Goal: Transaction & Acquisition: Subscribe to service/newsletter

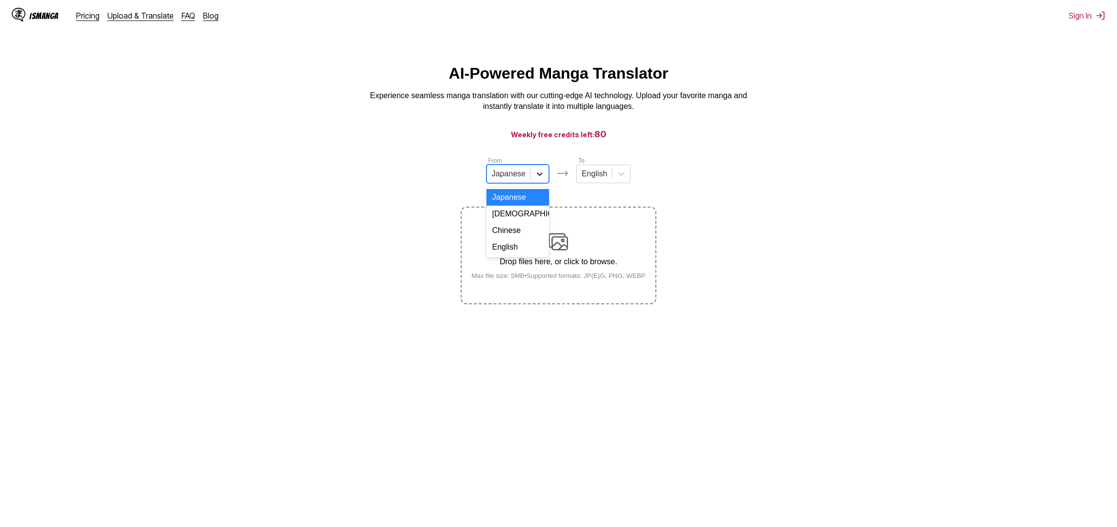
click at [544, 176] on icon at bounding box center [540, 174] width 10 height 10
click at [519, 244] on div "English" at bounding box center [518, 247] width 62 height 17
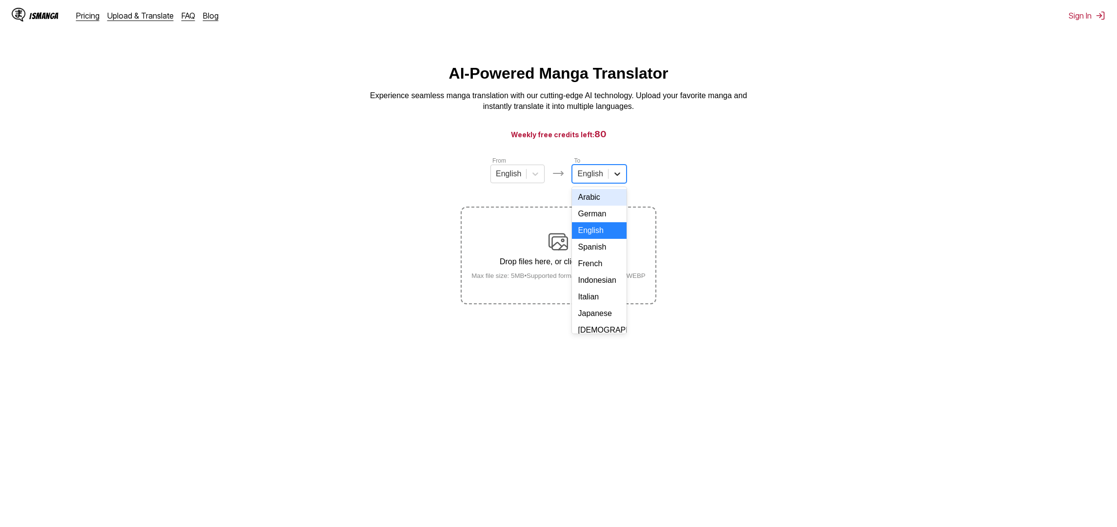
click at [623, 175] on div at bounding box center [618, 174] width 18 height 18
click at [597, 278] on div "Indonesian" at bounding box center [599, 280] width 54 height 17
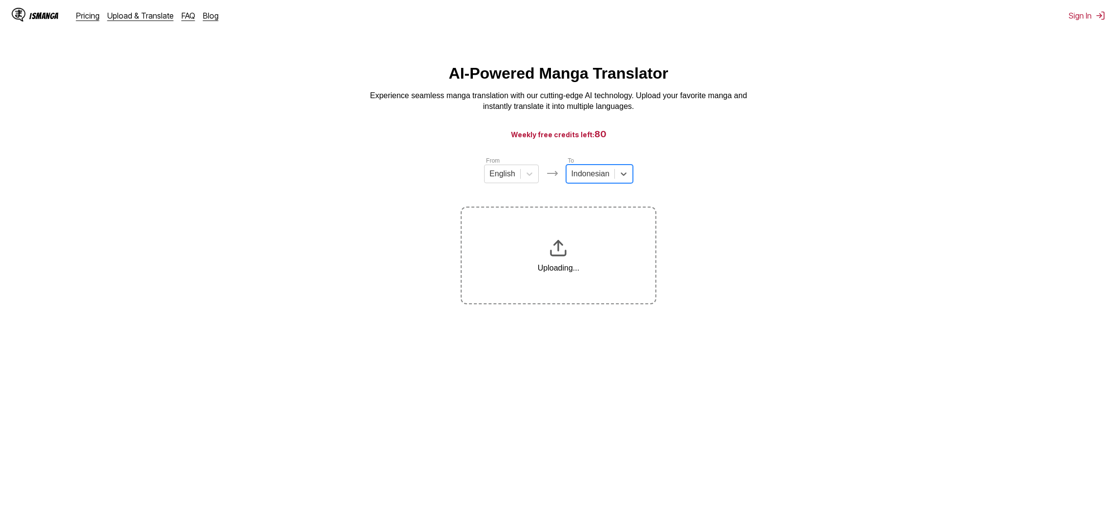
click at [297, 129] on h3 "Weekly free credits left: 80" at bounding box center [558, 134] width 1071 height 12
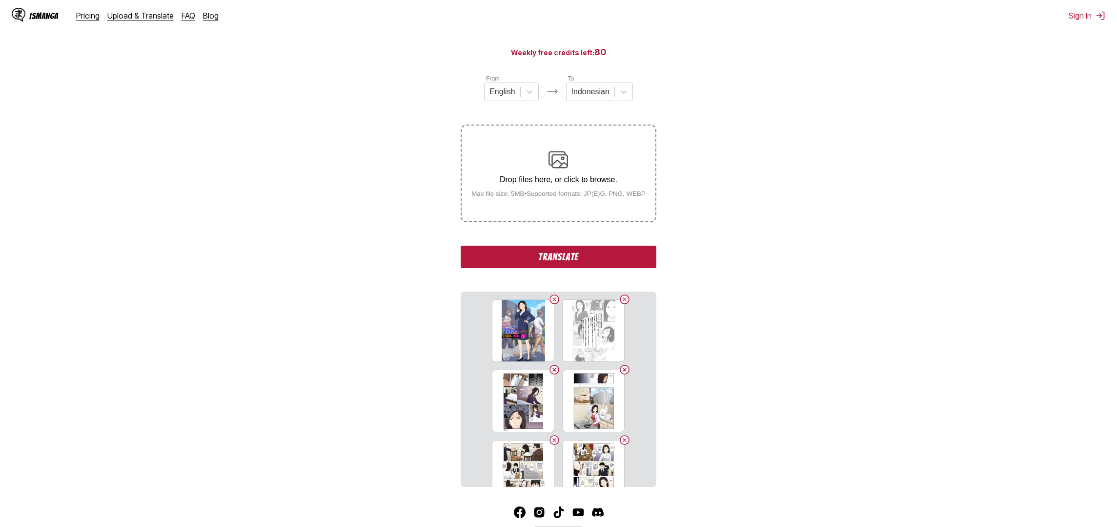
scroll to position [62, 0]
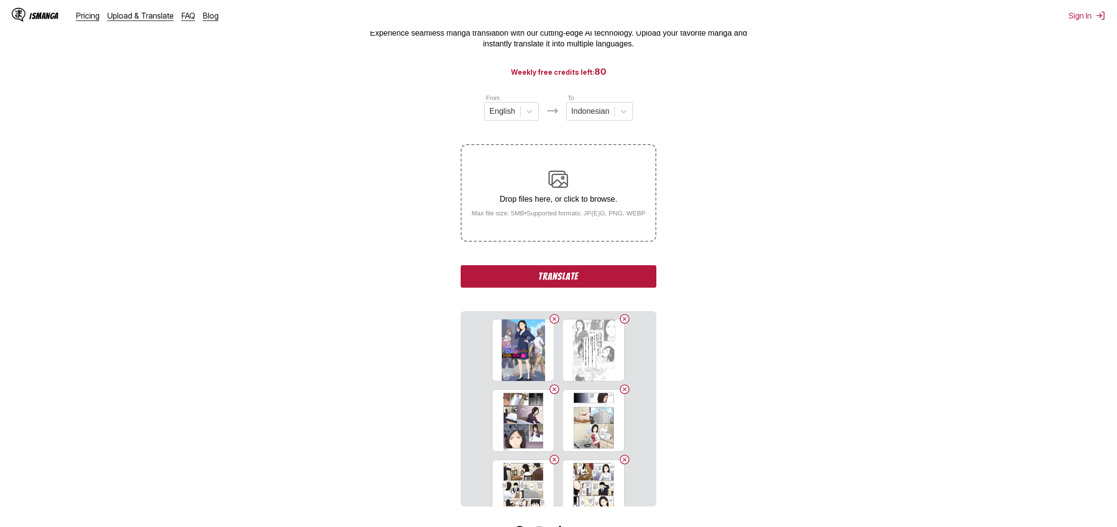
click at [556, 285] on button "Translate" at bounding box center [558, 276] width 195 height 22
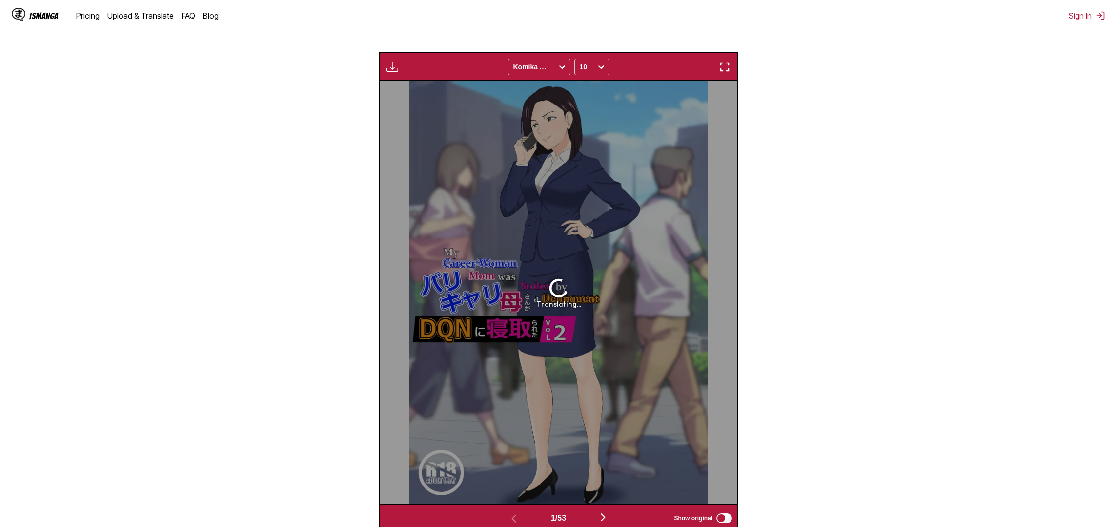
scroll to position [344, 0]
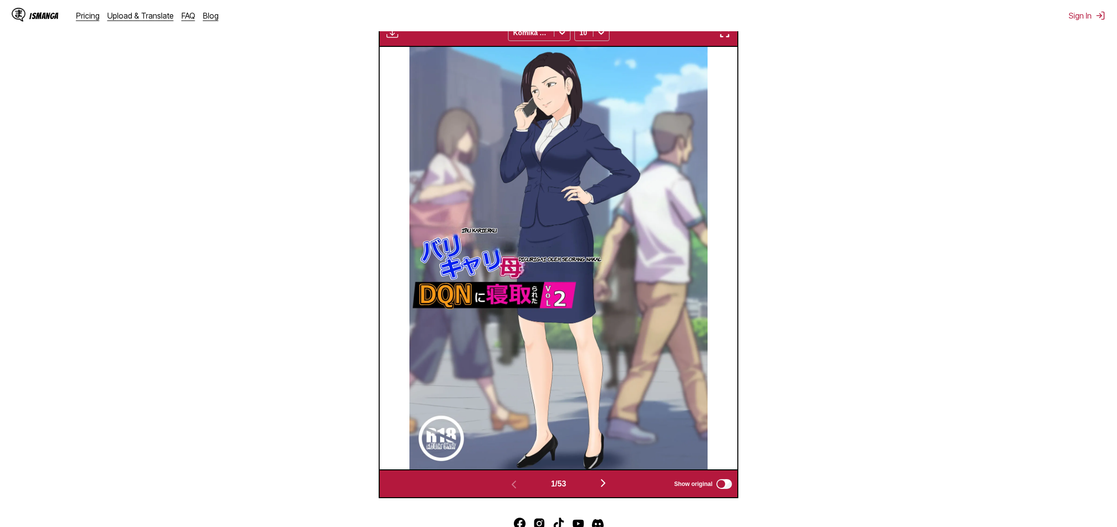
click at [606, 489] on img "button" at bounding box center [604, 483] width 12 height 12
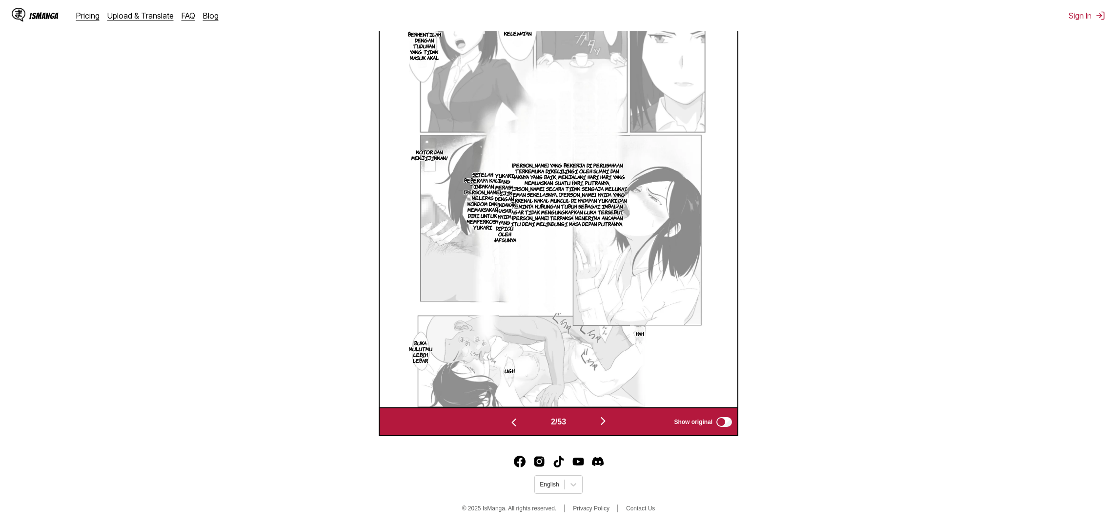
scroll to position [420, 0]
click at [516, 420] on img "button" at bounding box center [514, 422] width 12 height 12
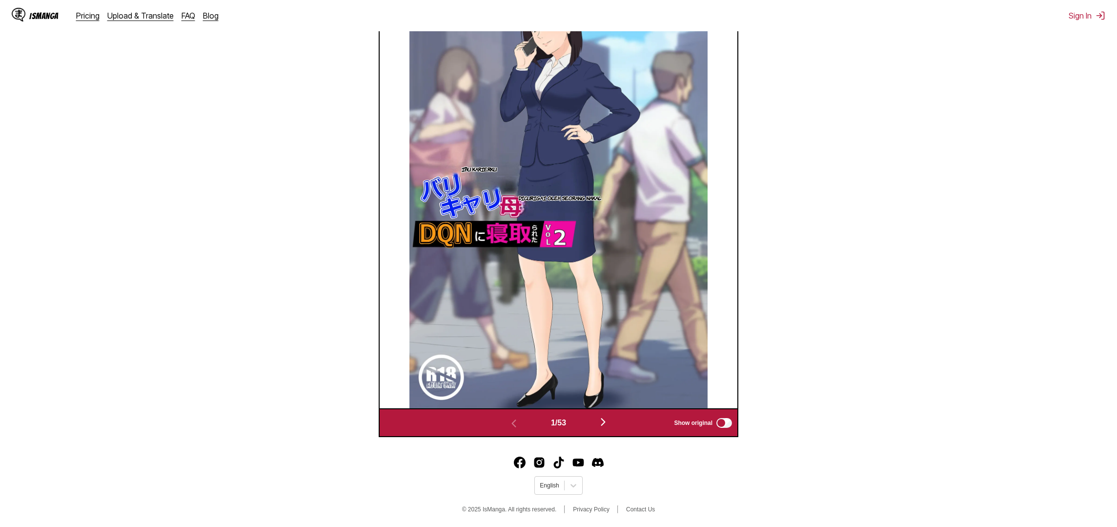
click at [605, 428] on img "button" at bounding box center [604, 422] width 12 height 12
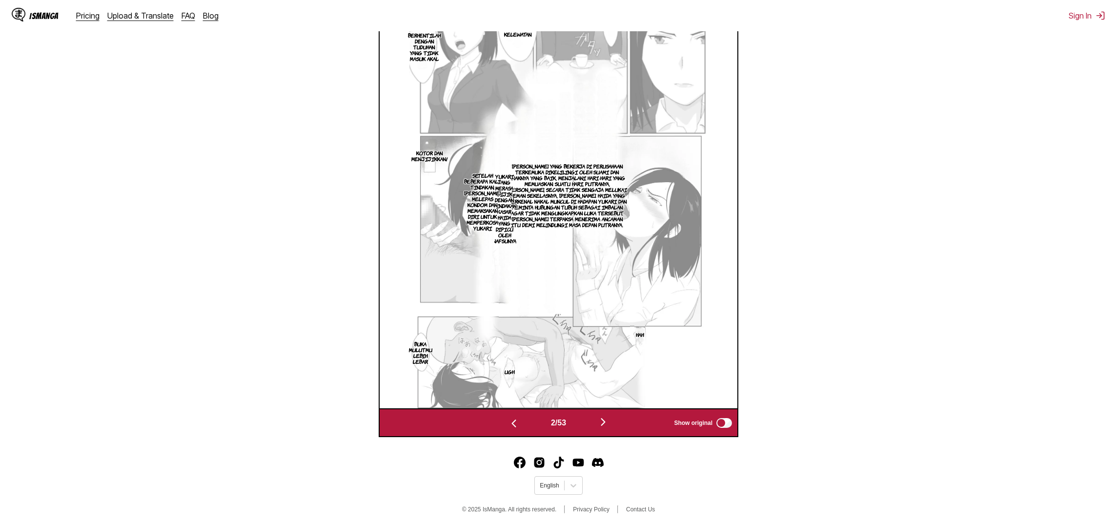
click at [605, 428] on img "button" at bounding box center [604, 422] width 12 height 12
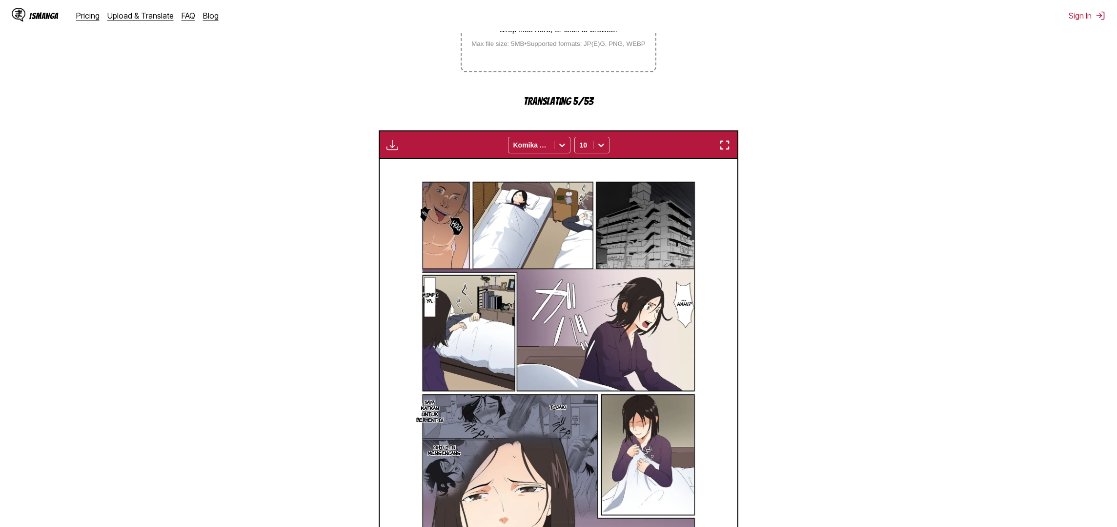
scroll to position [289, 0]
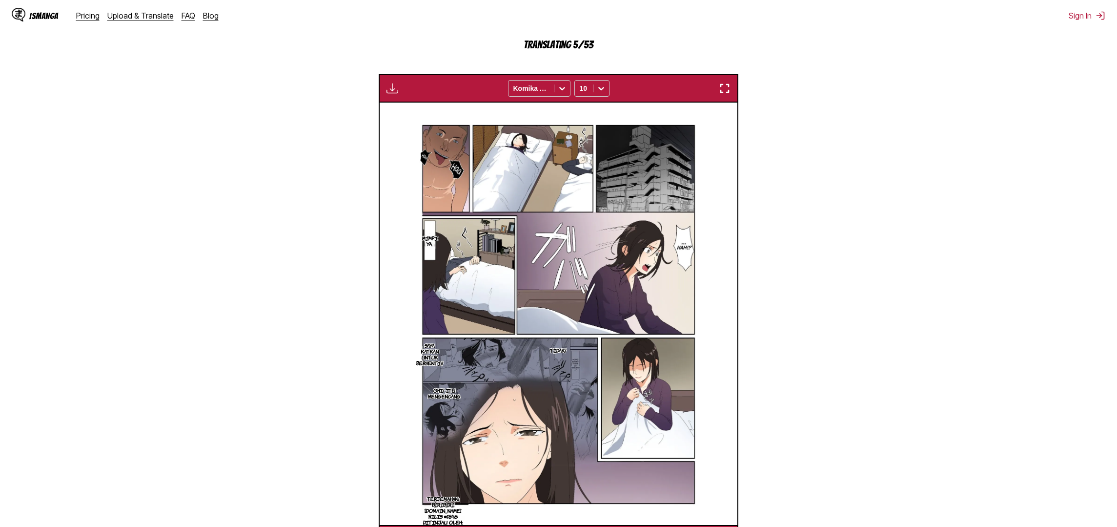
click at [723, 94] on img "button" at bounding box center [725, 89] width 12 height 12
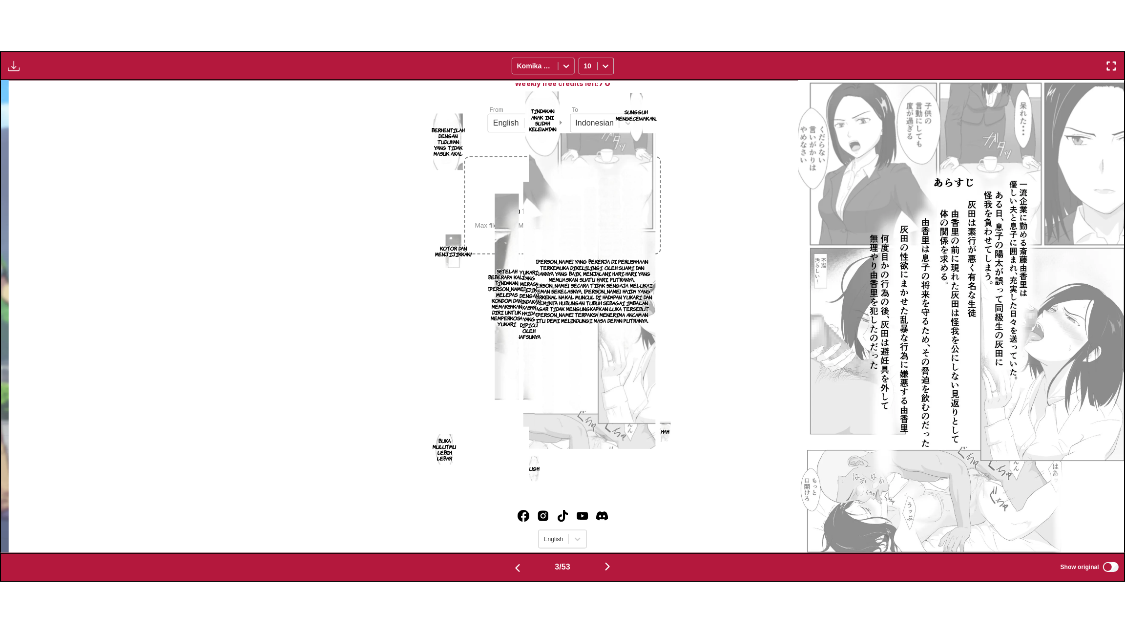
scroll to position [0, 2246]
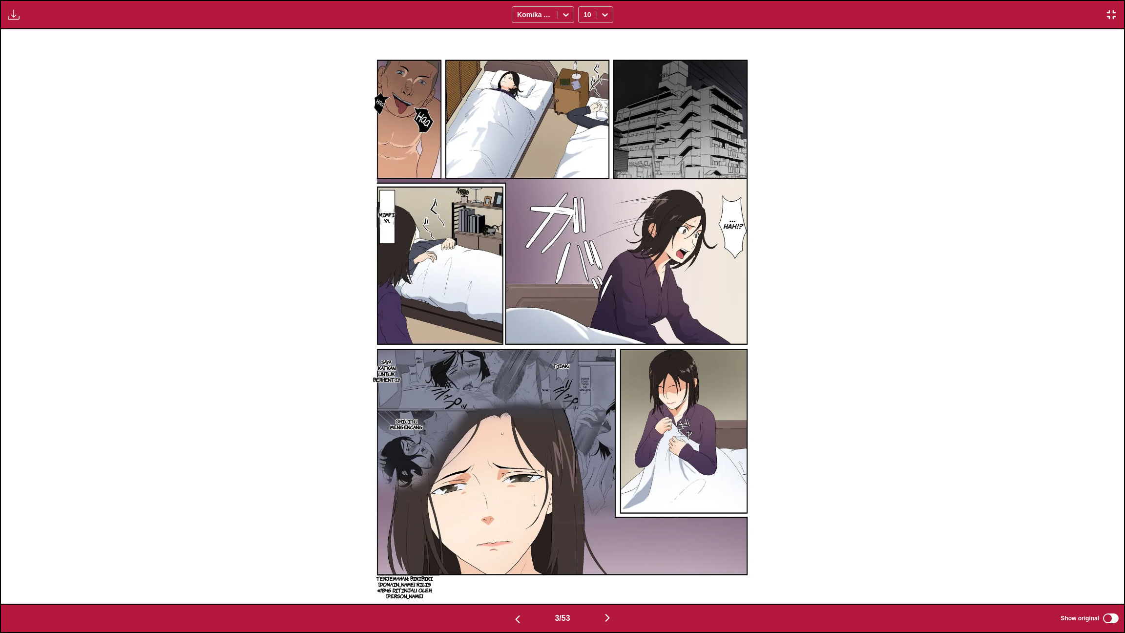
click at [609, 526] on img "button" at bounding box center [607, 618] width 12 height 12
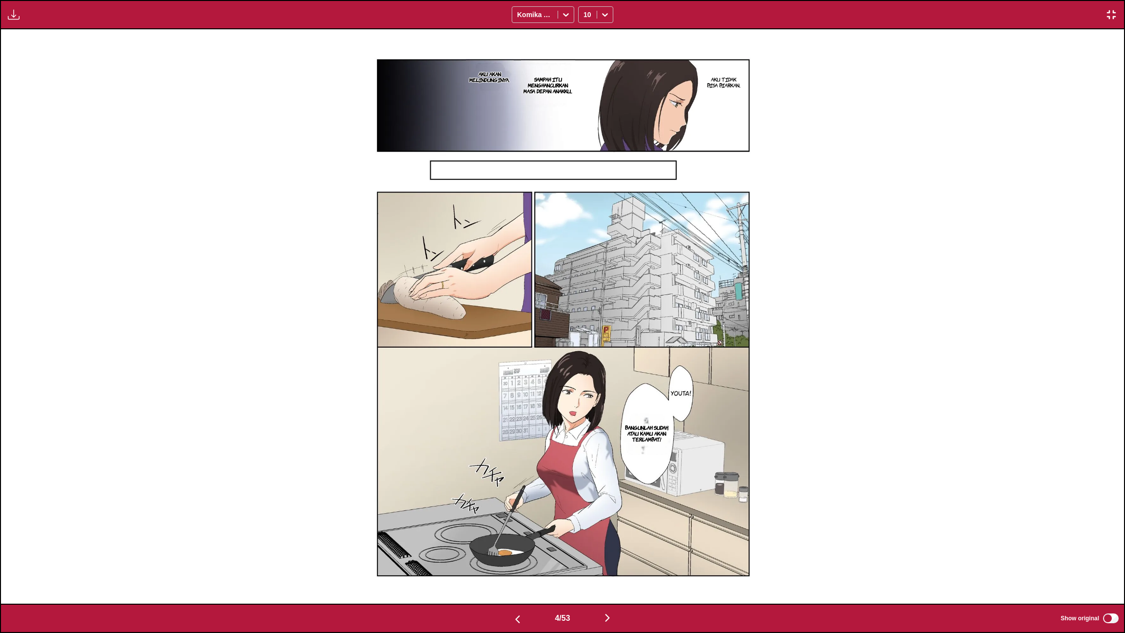
click at [606, 526] on img "button" at bounding box center [607, 618] width 12 height 12
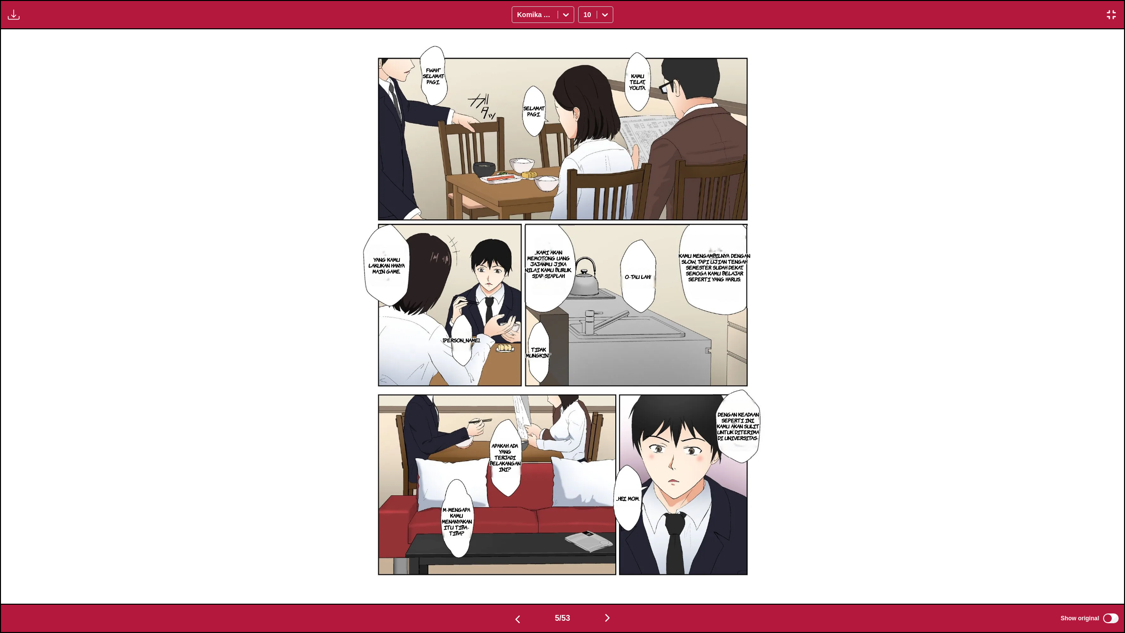
click at [611, 526] on img "button" at bounding box center [607, 618] width 12 height 12
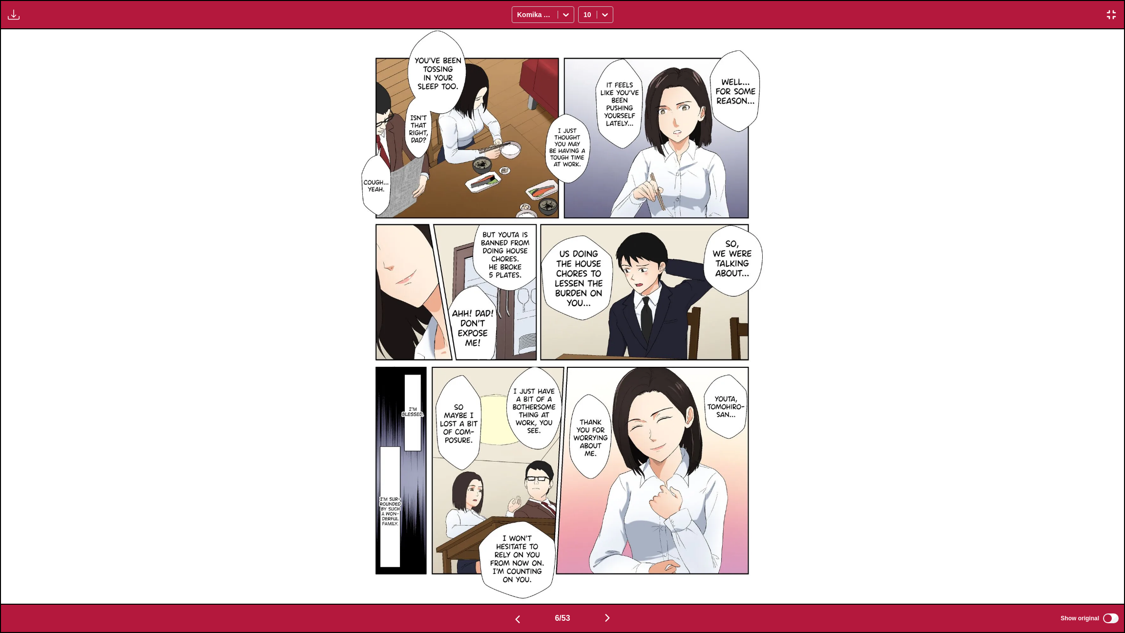
click at [609, 526] on img "button" at bounding box center [607, 618] width 12 height 12
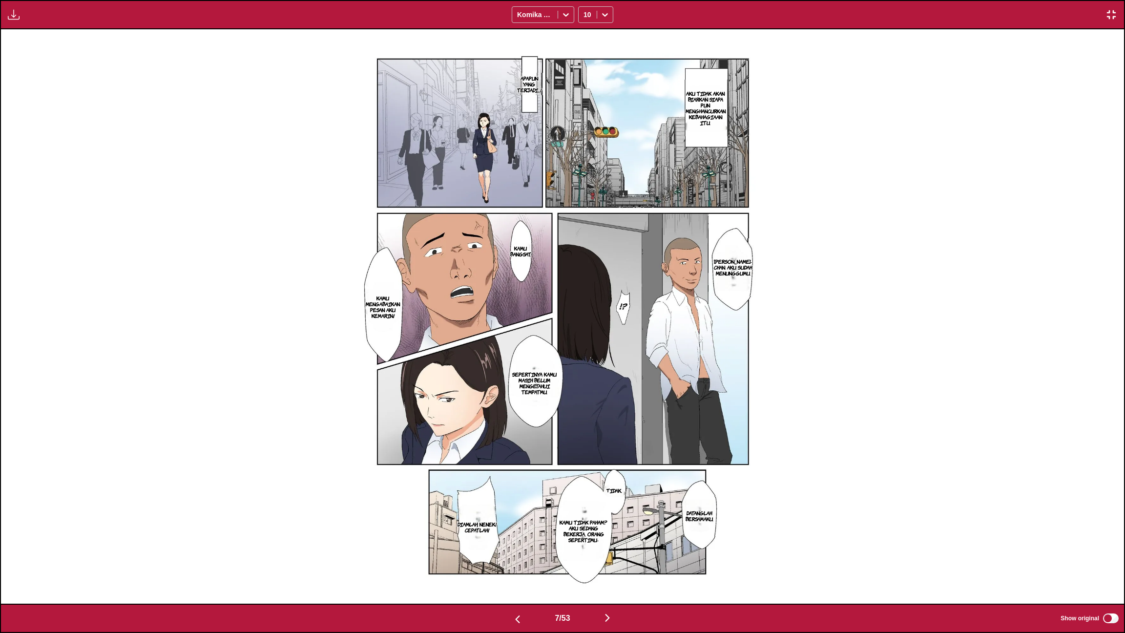
click at [516, 526] on img "button" at bounding box center [518, 619] width 12 height 12
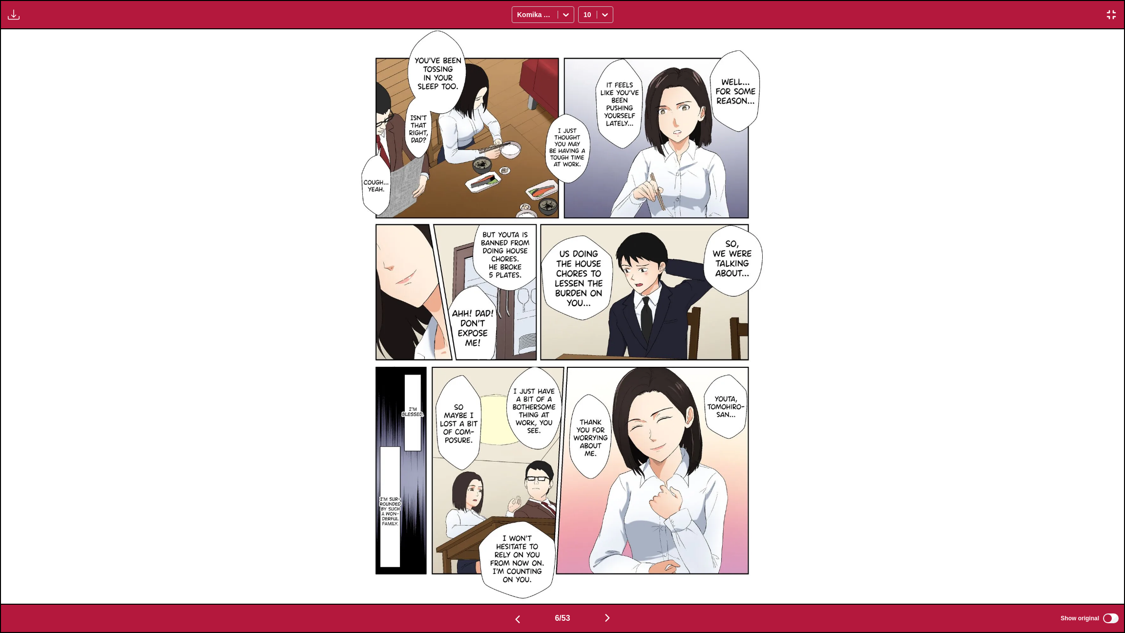
click at [1110, 15] on img "button" at bounding box center [1111, 15] width 12 height 12
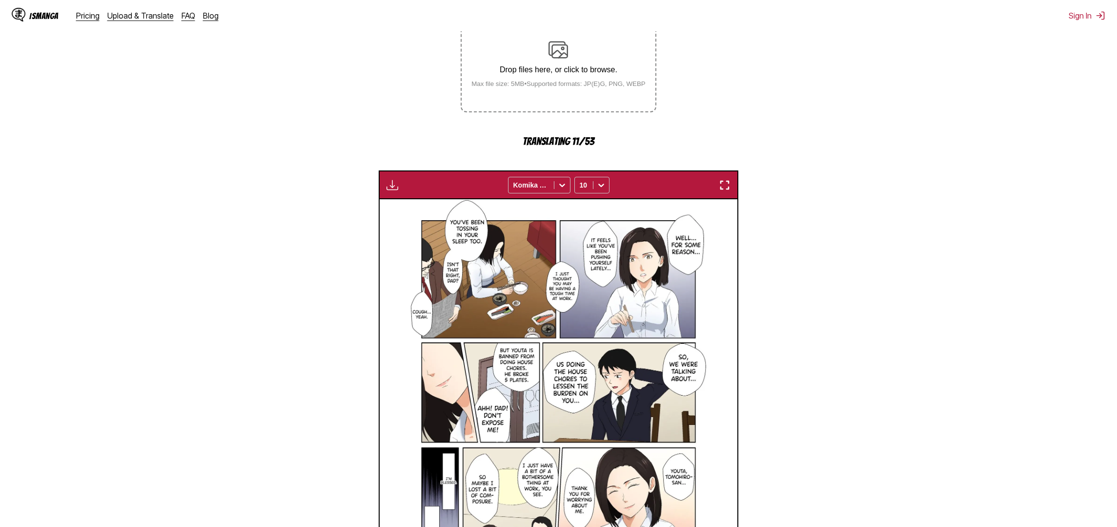
scroll to position [396, 0]
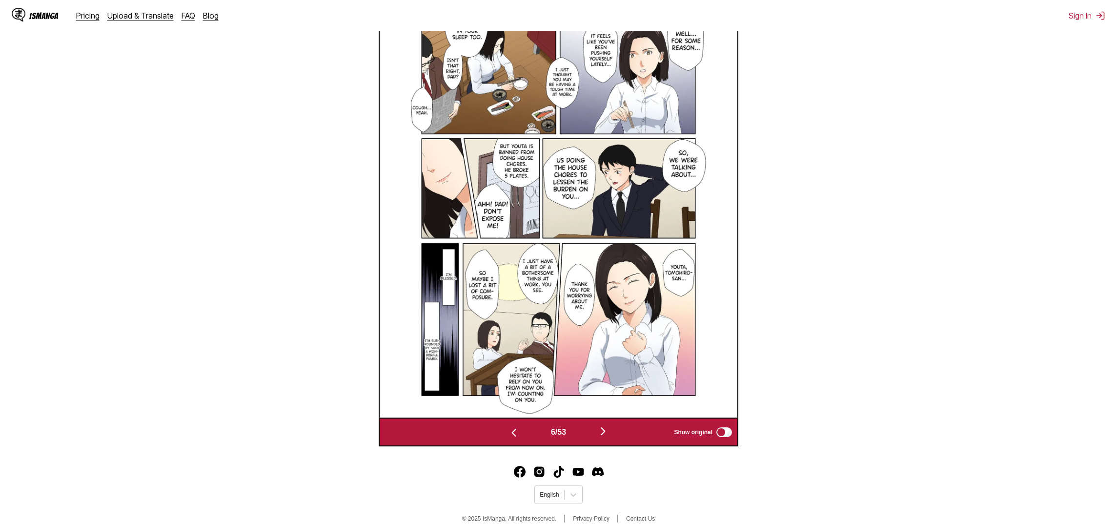
click at [601, 437] on img "button" at bounding box center [604, 431] width 12 height 12
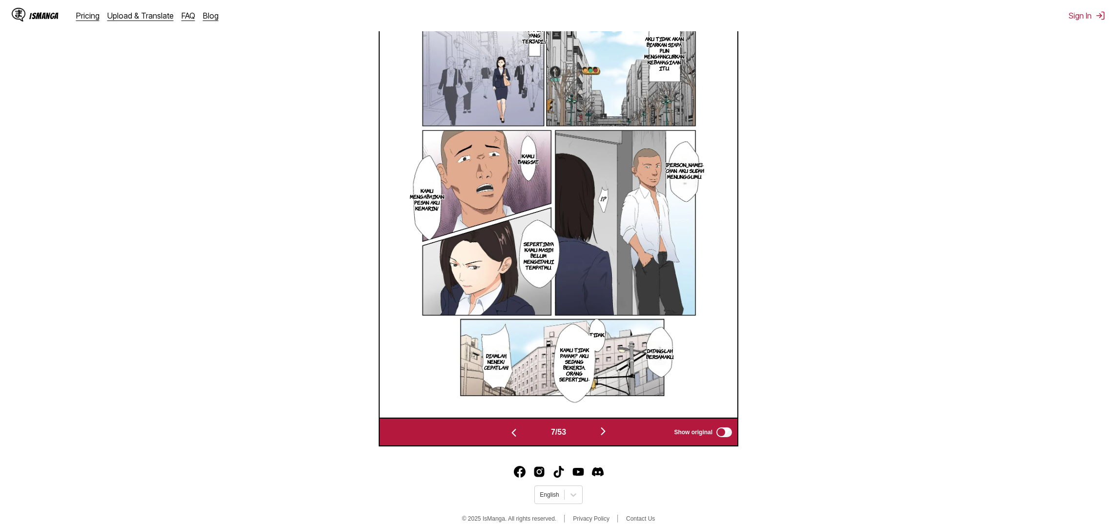
click at [601, 437] on img "button" at bounding box center [604, 431] width 12 height 12
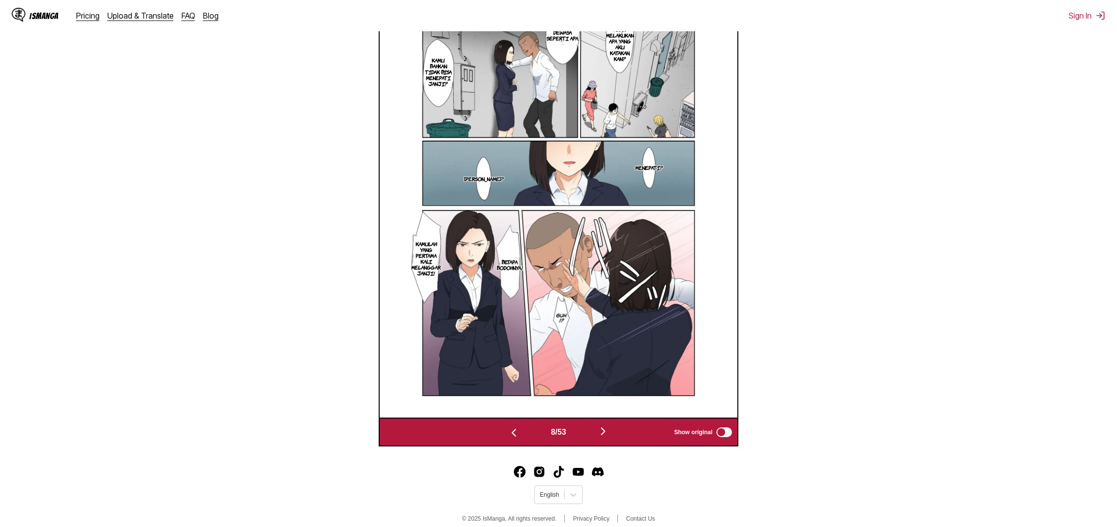
click at [601, 437] on img "button" at bounding box center [604, 431] width 12 height 12
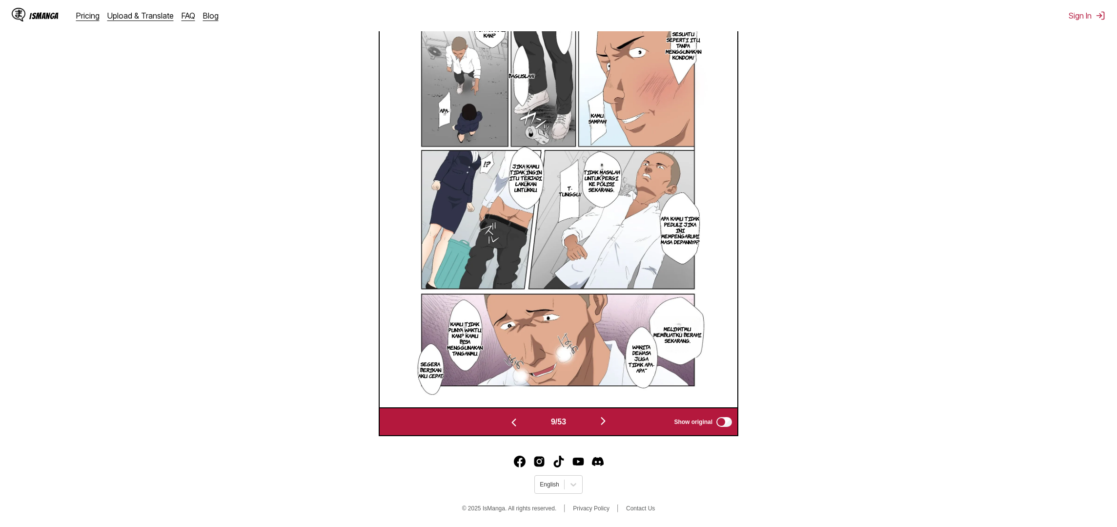
scroll to position [420, 0]
click at [605, 418] on img "button" at bounding box center [604, 421] width 12 height 12
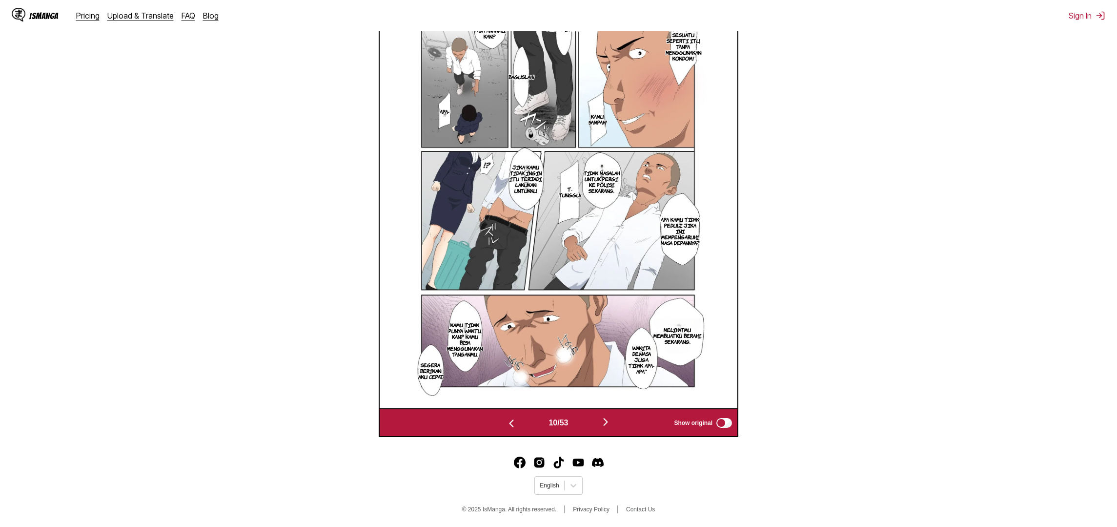
scroll to position [0, 3222]
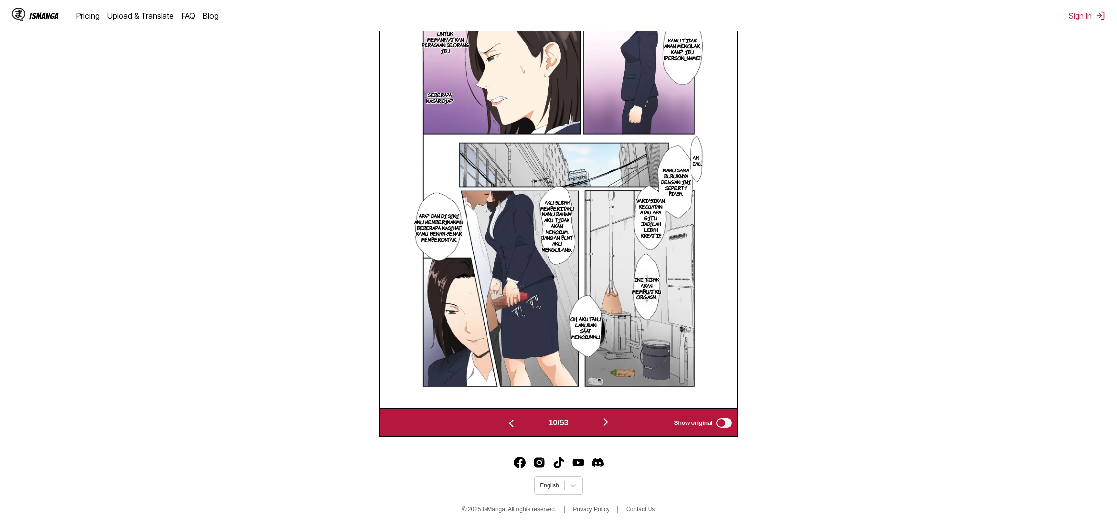
click at [611, 428] on img "button" at bounding box center [606, 422] width 12 height 12
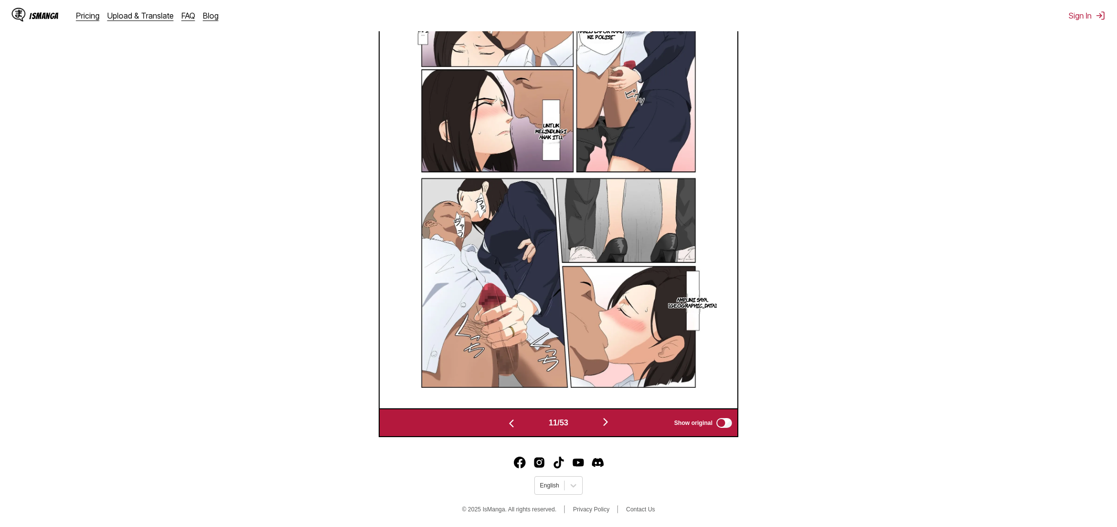
click at [611, 428] on img "button" at bounding box center [606, 422] width 12 height 12
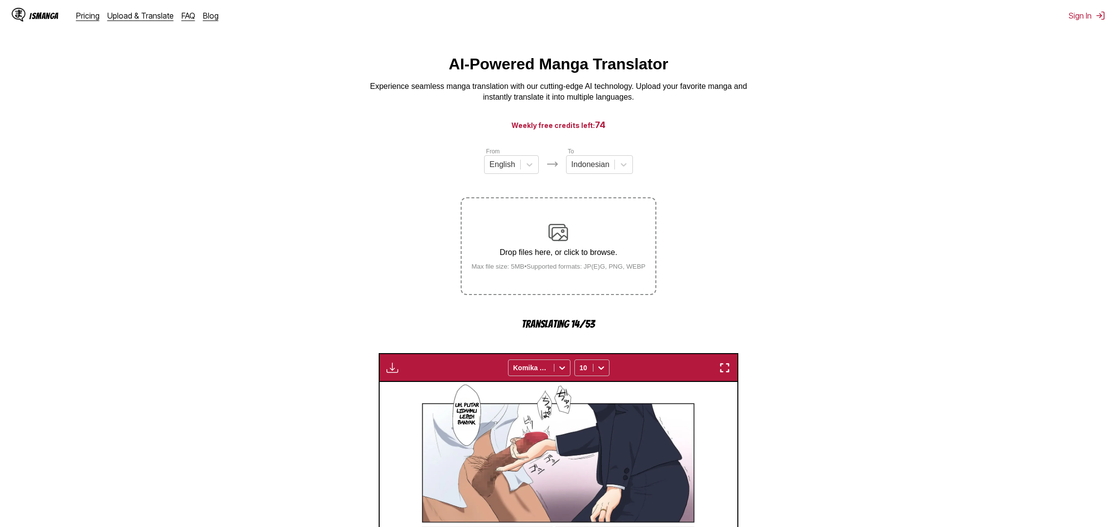
scroll to position [0, 0]
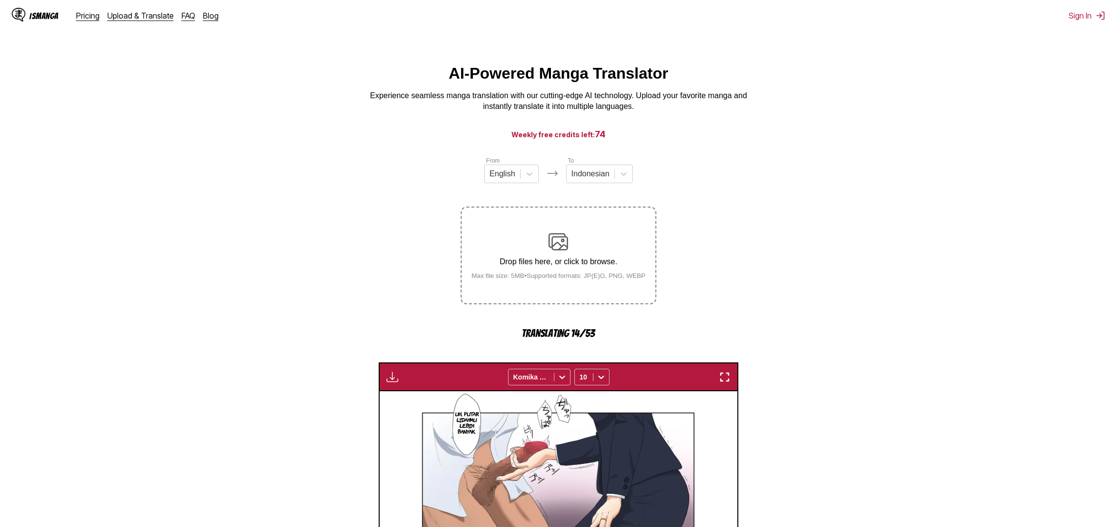
click at [145, 63] on html "IsManga Pricing Upload & Translate FAQ Blog Sign In Pricing Upload & Translate …" at bounding box center [558, 466] width 1117 height 933
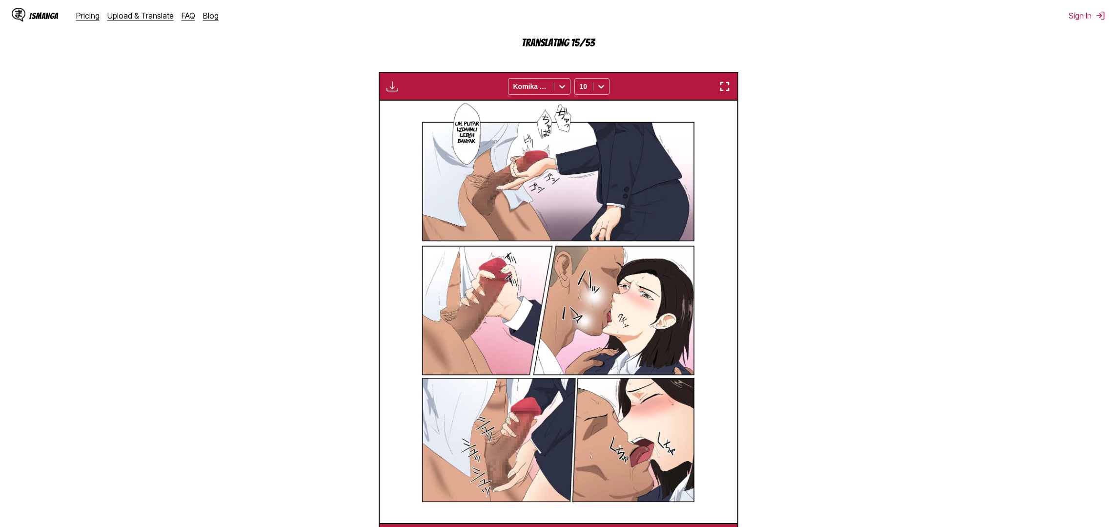
scroll to position [342, 0]
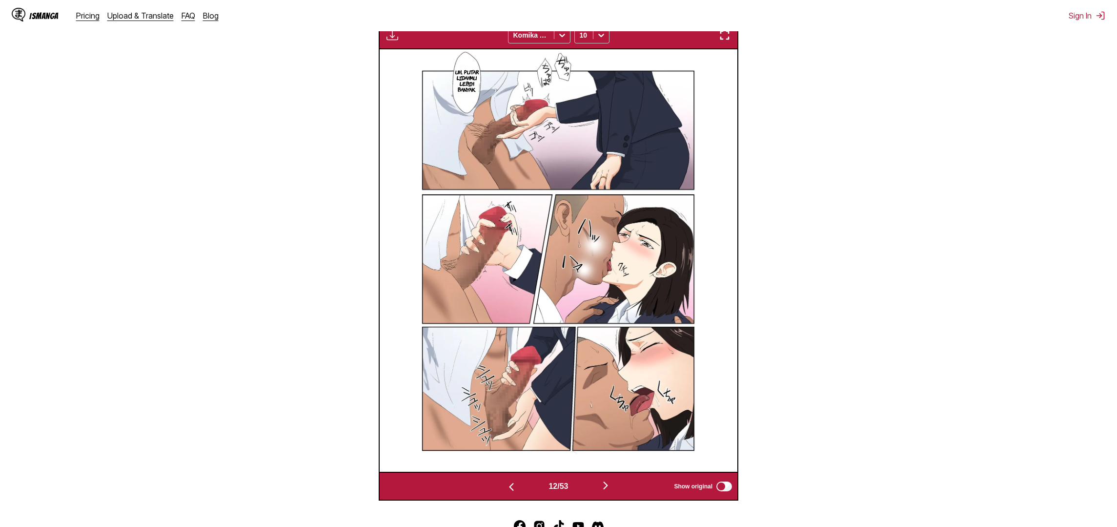
click at [512, 493] on img "button" at bounding box center [512, 487] width 12 height 12
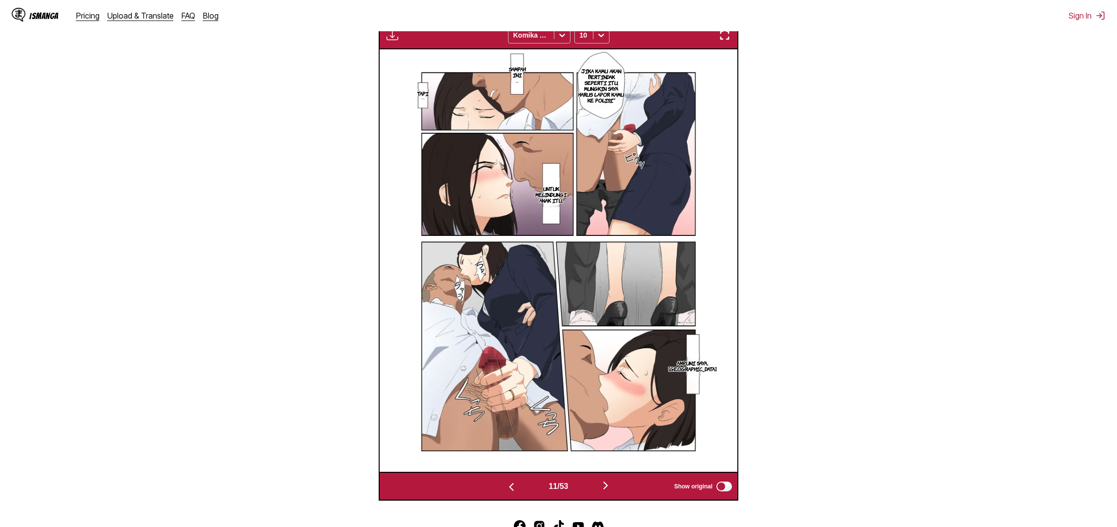
click at [512, 493] on img "button" at bounding box center [512, 487] width 12 height 12
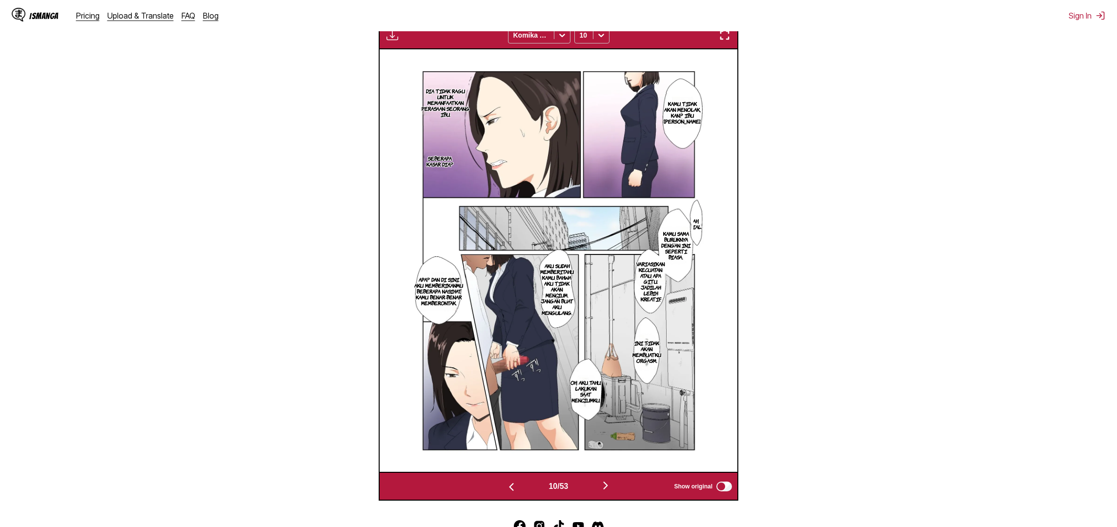
click at [512, 493] on img "button" at bounding box center [512, 487] width 12 height 12
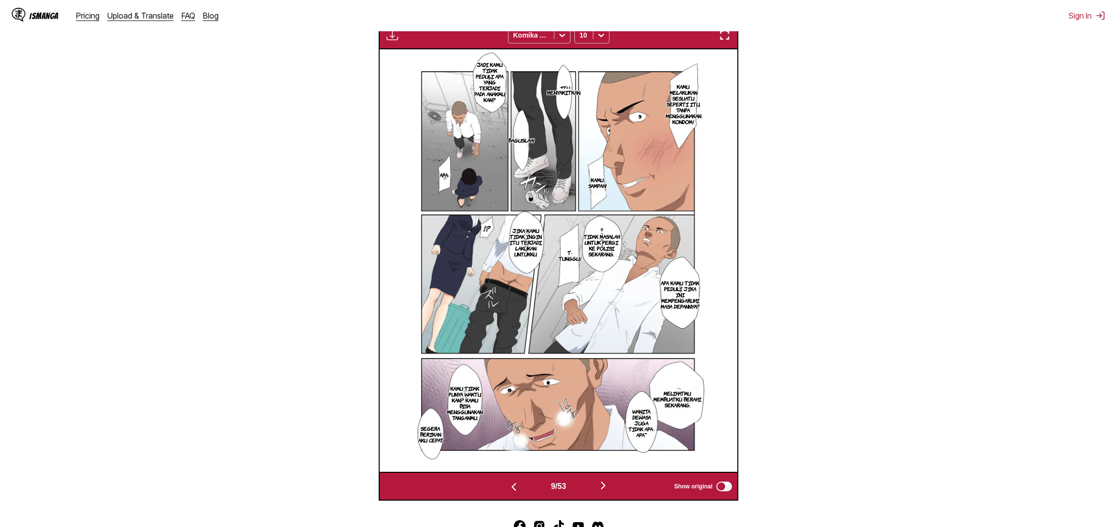
click at [512, 493] on img "button" at bounding box center [514, 487] width 12 height 12
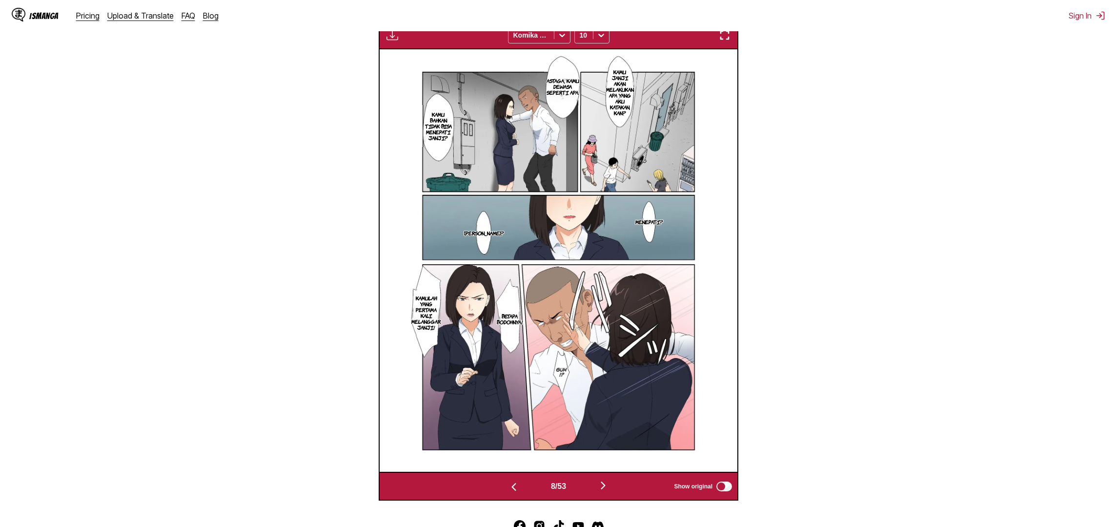
click at [512, 493] on img "button" at bounding box center [514, 487] width 12 height 12
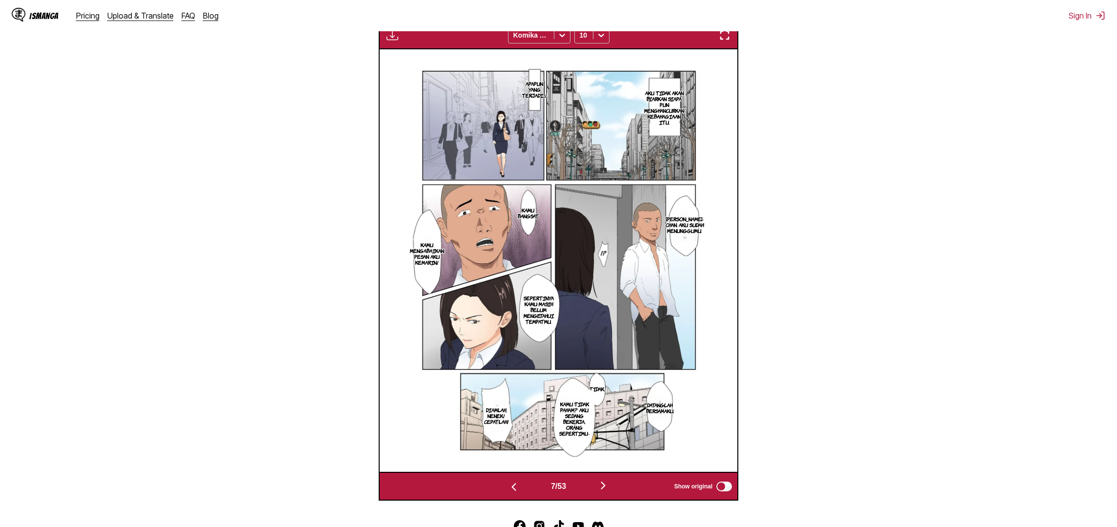
click at [512, 493] on img "button" at bounding box center [514, 487] width 12 height 12
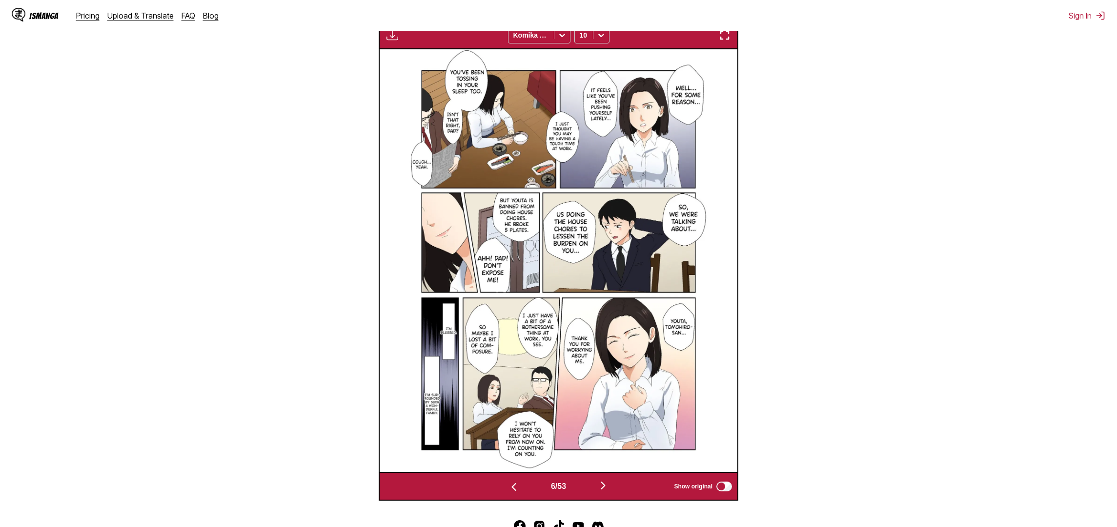
click at [512, 493] on img "button" at bounding box center [514, 487] width 12 height 12
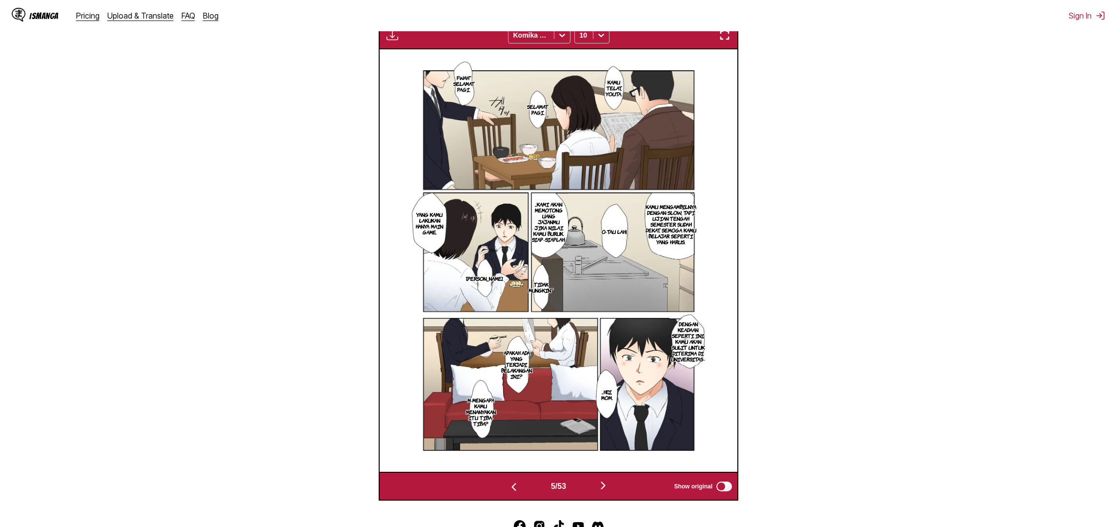
click at [511, 493] on img "button" at bounding box center [514, 487] width 12 height 12
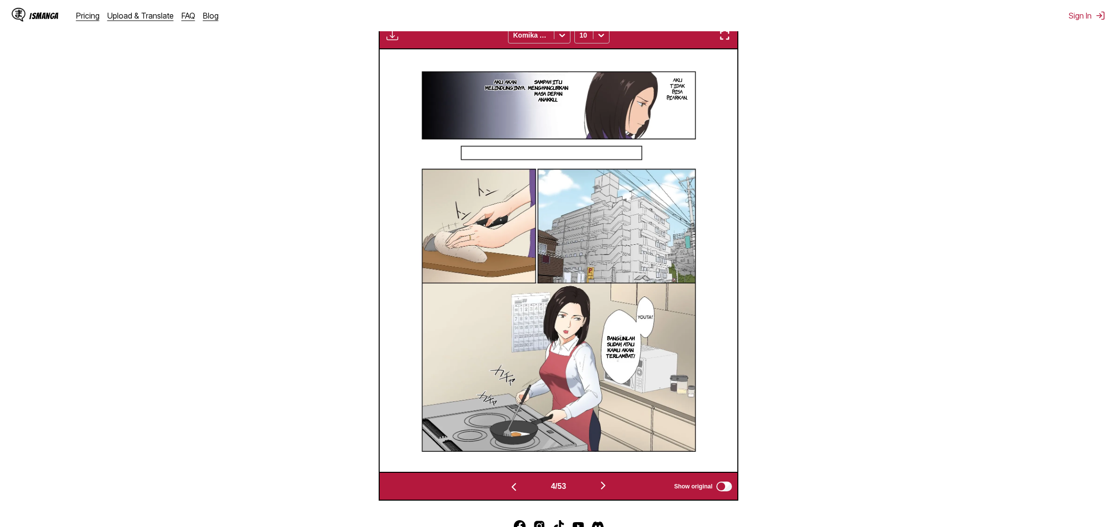
click at [511, 493] on img "button" at bounding box center [514, 487] width 12 height 12
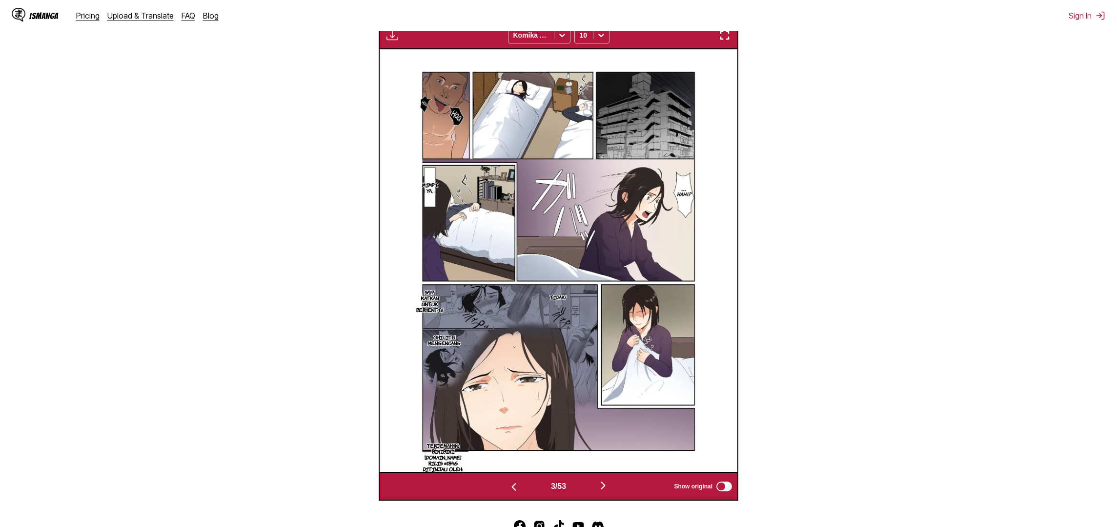
click at [511, 493] on img "button" at bounding box center [514, 487] width 12 height 12
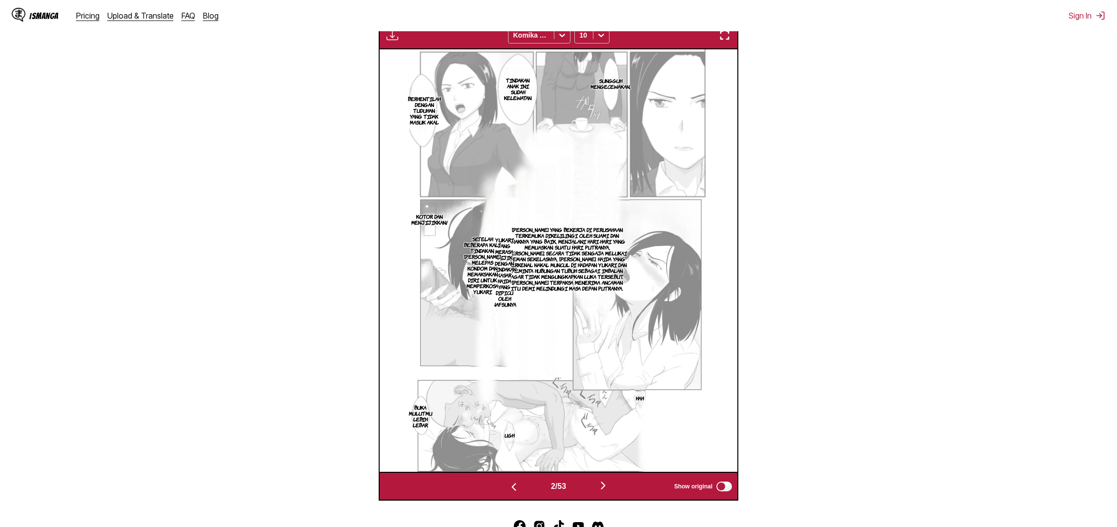
click at [511, 493] on img "button" at bounding box center [514, 487] width 12 height 12
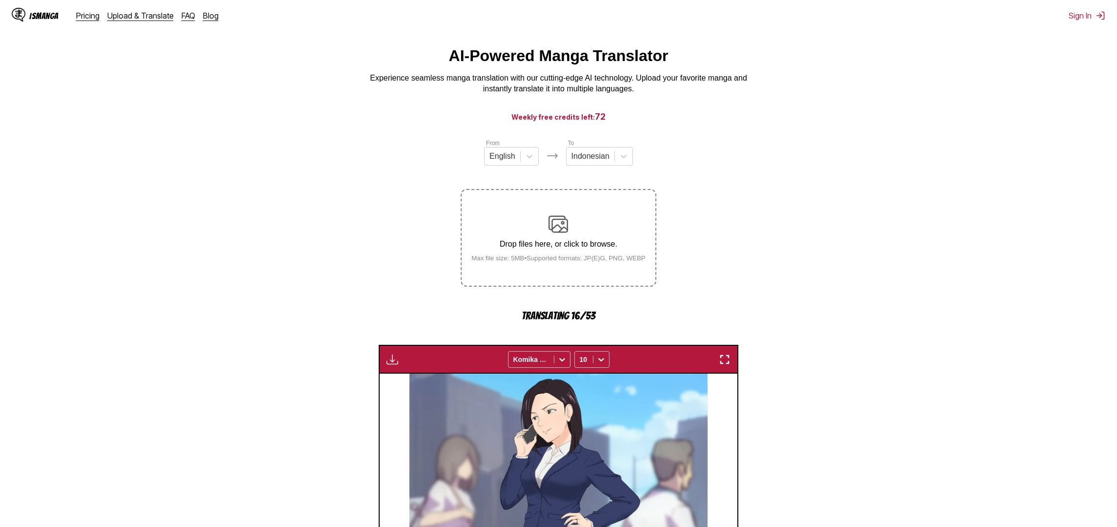
scroll to position [0, 0]
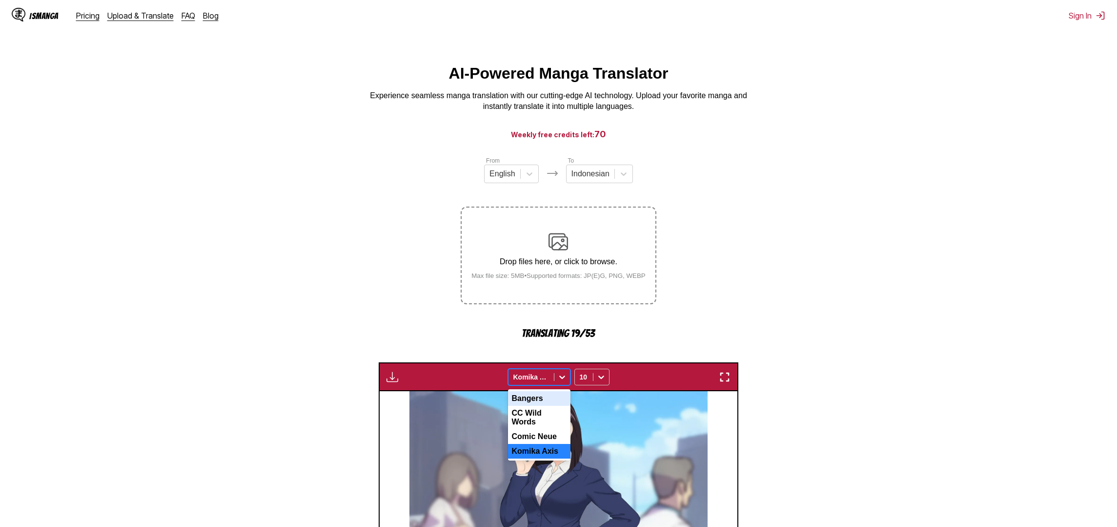
click at [559, 382] on icon at bounding box center [563, 377] width 10 height 10
click at [296, 313] on section "From English To Indonesian Drop files here, or click to browse. Max file size: …" at bounding box center [559, 499] width 1102 height 686
click at [294, 70] on div "AI-Powered Manga Translator Experience seamless manga translation with our cutt…" at bounding box center [559, 88] width 1102 height 48
click at [228, 70] on div "AI-Powered Manga Translator Experience seamless manga translation with our cutt…" at bounding box center [559, 88] width 1102 height 48
click at [225, 83] on div "AI-Powered Manga Translator Experience seamless manga translation with our cutt…" at bounding box center [559, 88] width 1102 height 48
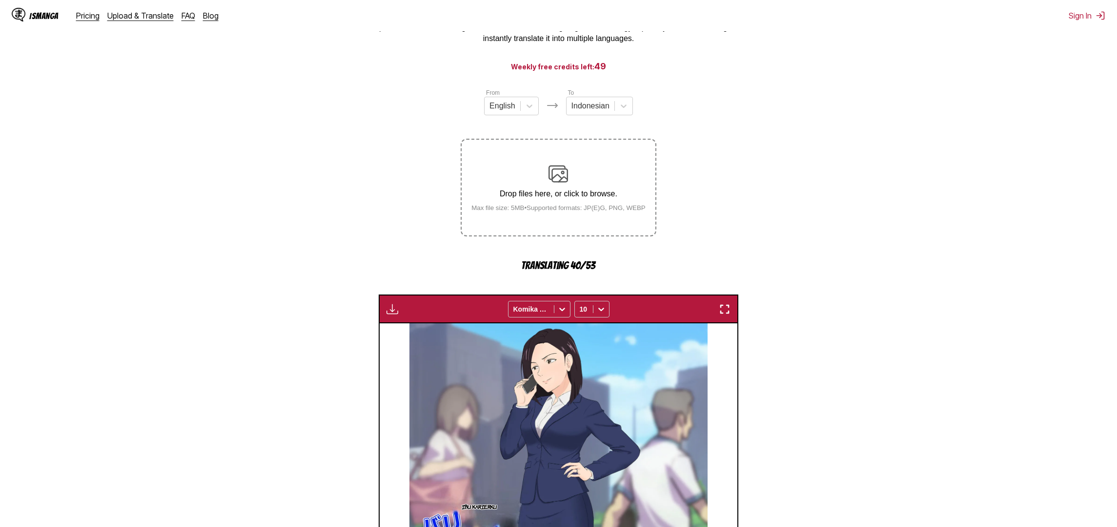
scroll to position [86, 0]
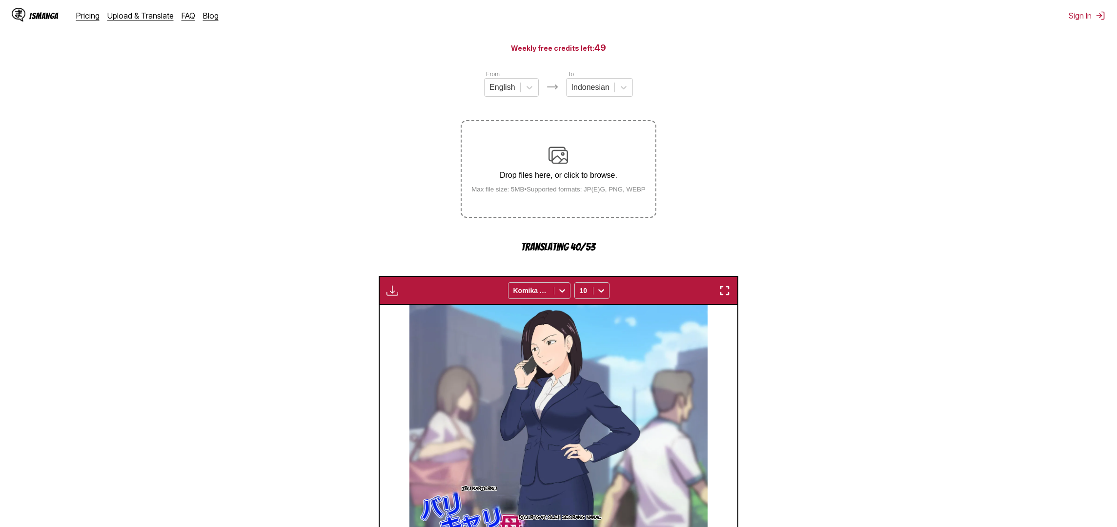
click at [395, 296] on img "button" at bounding box center [393, 291] width 12 height 12
click at [309, 237] on section "From English To Indonesian Drop files here, or click to browse. Max file size: …" at bounding box center [559, 412] width 1102 height 686
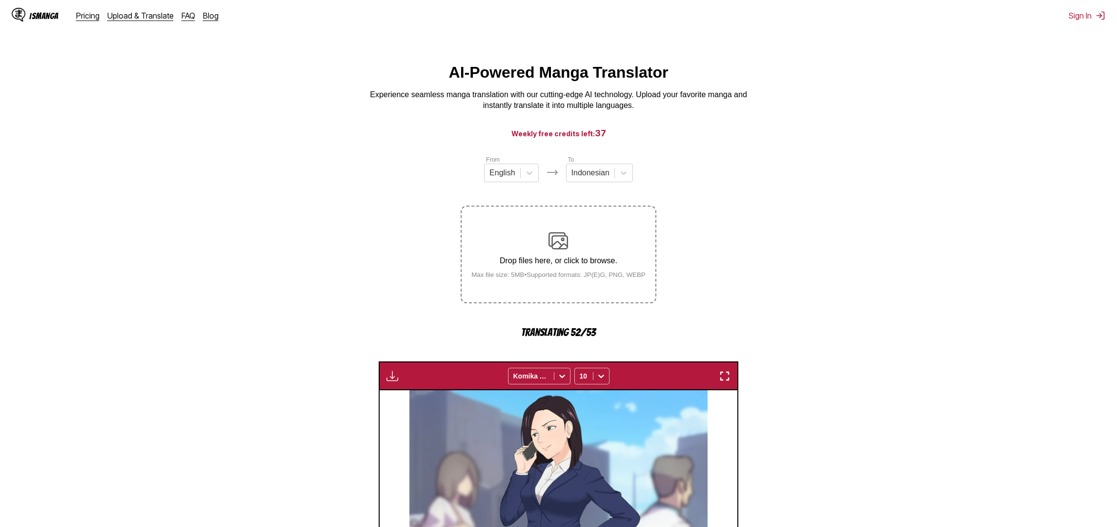
scroll to position [0, 0]
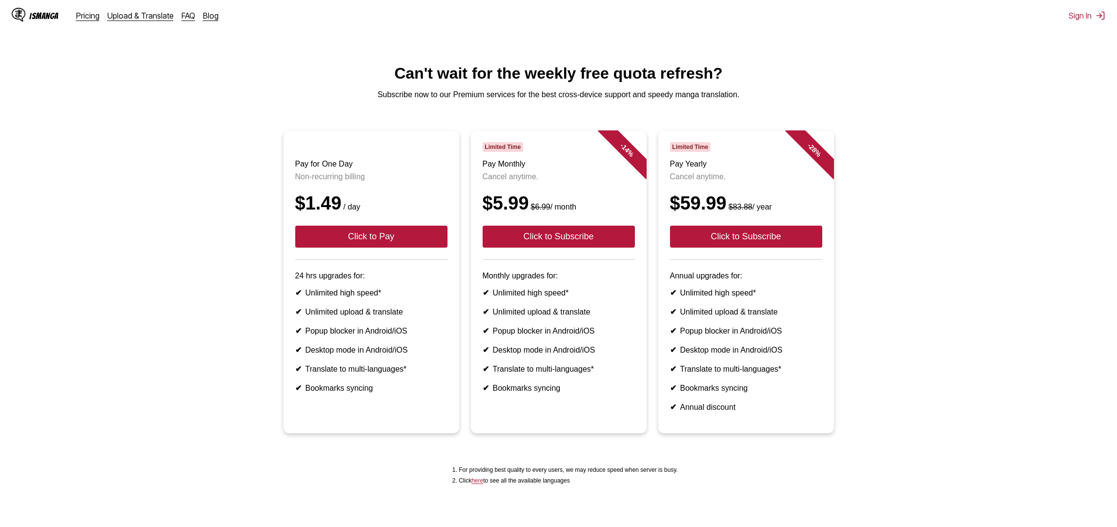
click at [204, 70] on h1 "Can't wait for the weekly free quota refresh?" at bounding box center [559, 73] width 1102 height 18
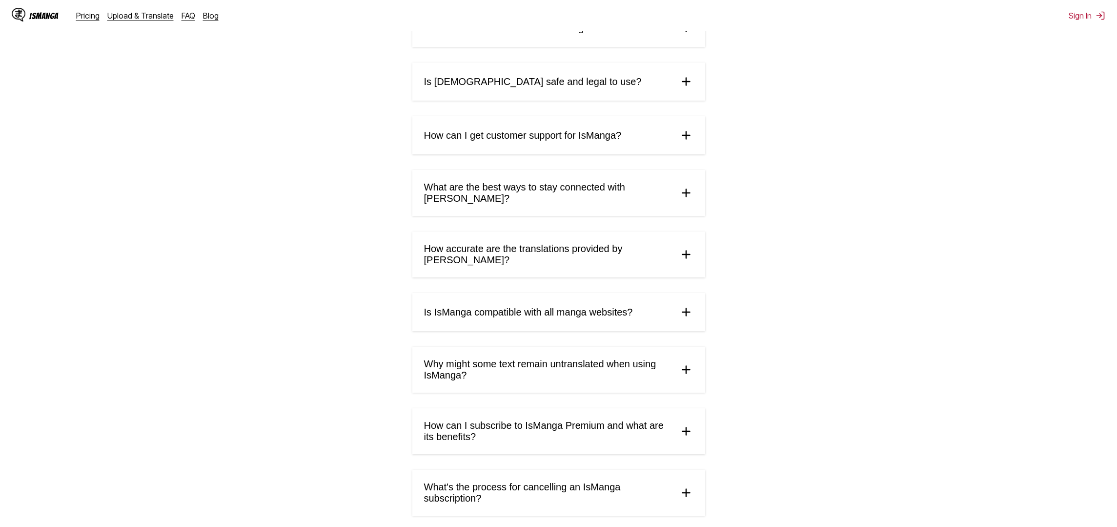
scroll to position [289, 0]
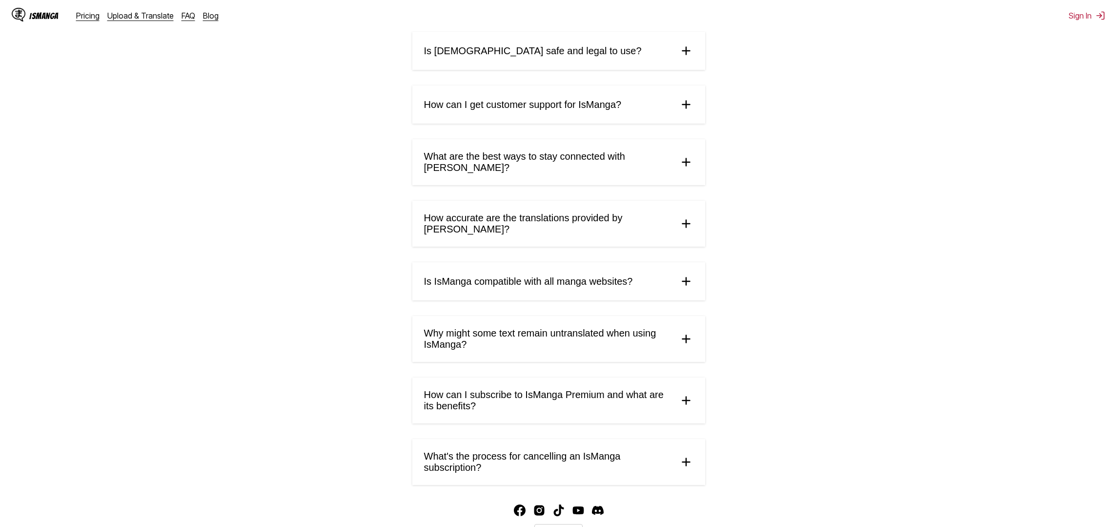
click at [491, 60] on summary "Is IsManga safe and legal to use?" at bounding box center [559, 51] width 293 height 38
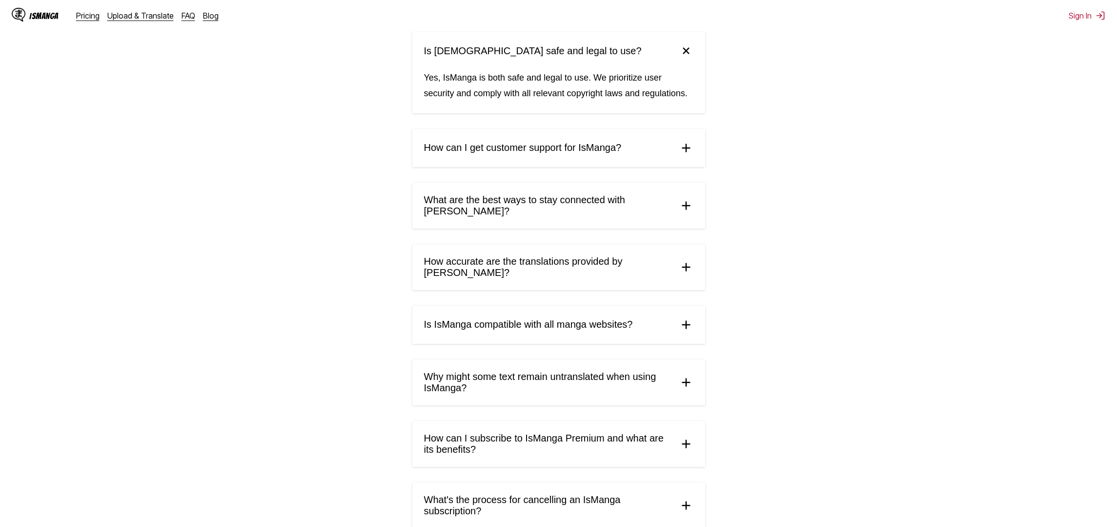
click at [489, 53] on span "Is IsManga safe and legal to use?" at bounding box center [533, 50] width 218 height 11
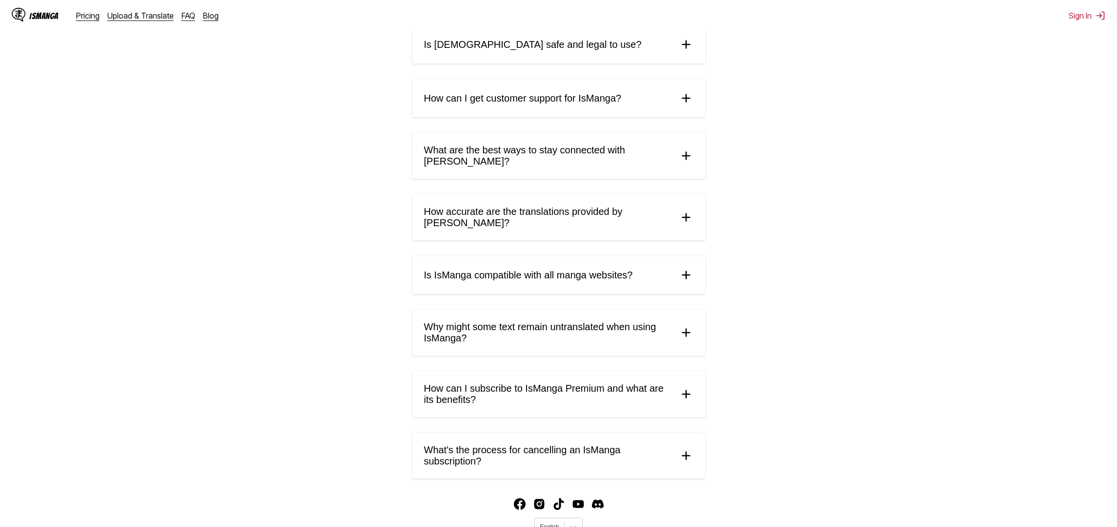
scroll to position [297, 0]
click at [543, 443] on span "What's the process for cancelling an IsManga subscription?" at bounding box center [547, 454] width 247 height 22
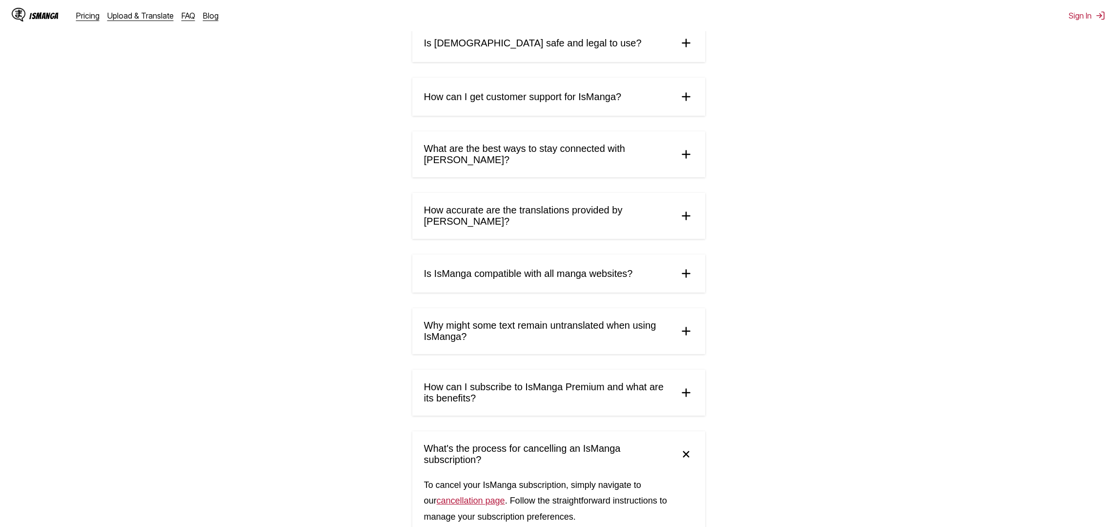
click at [509, 153] on span "What are the best ways to stay connected with IsManga?" at bounding box center [547, 154] width 247 height 22
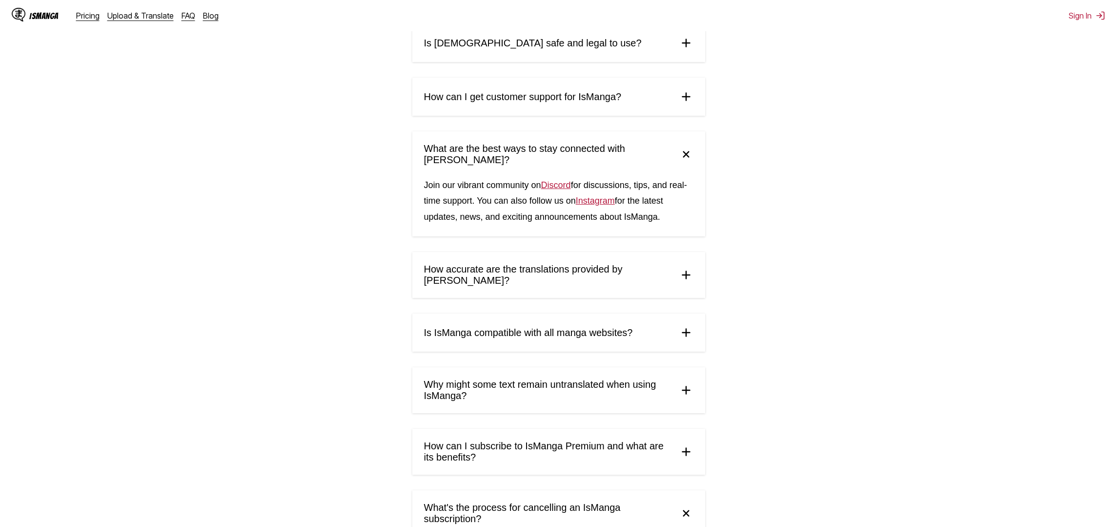
click at [509, 153] on span "What are the best ways to stay connected with IsManga?" at bounding box center [547, 154] width 247 height 22
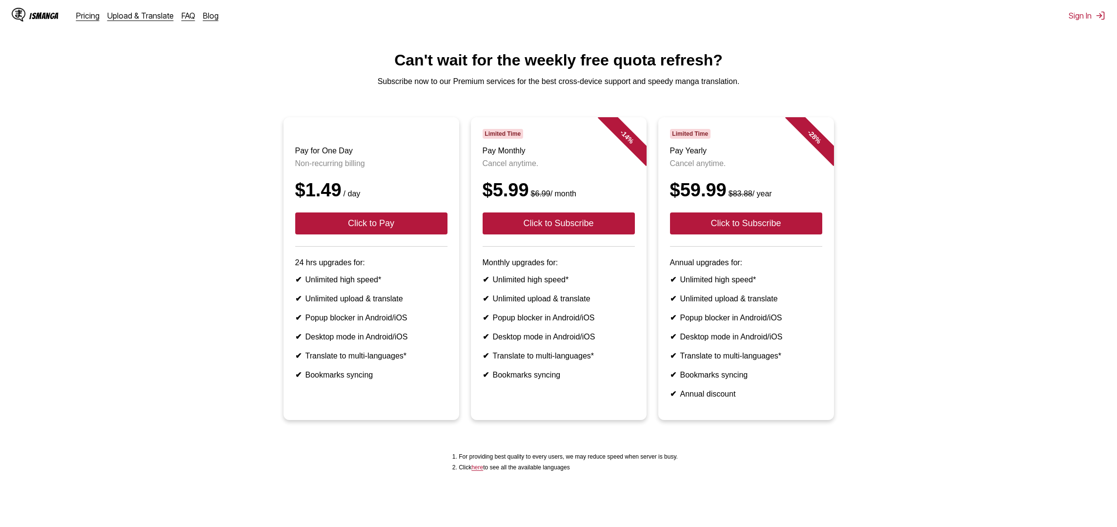
scroll to position [15, 0]
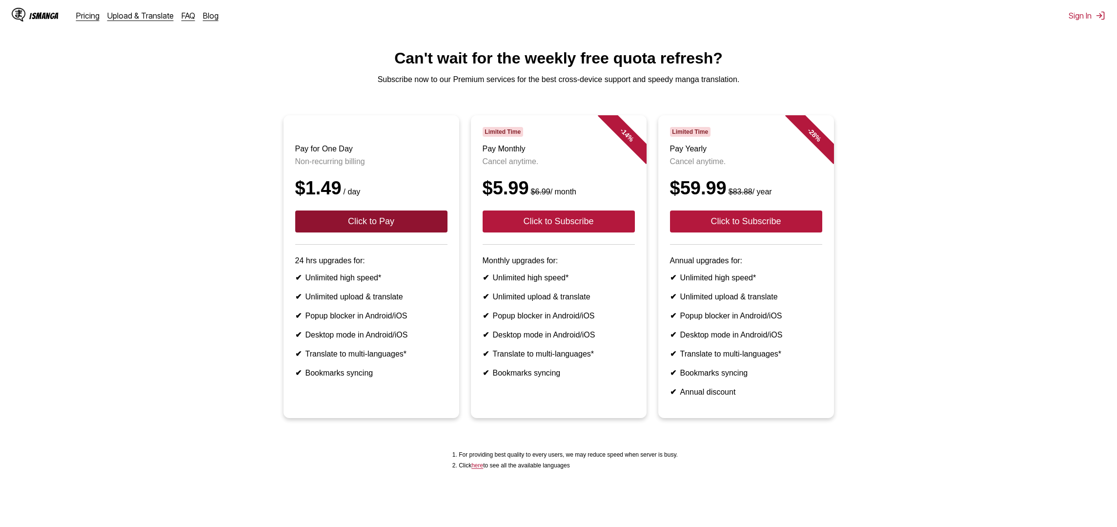
click at [375, 221] on button "Click to Pay" at bounding box center [371, 221] width 152 height 22
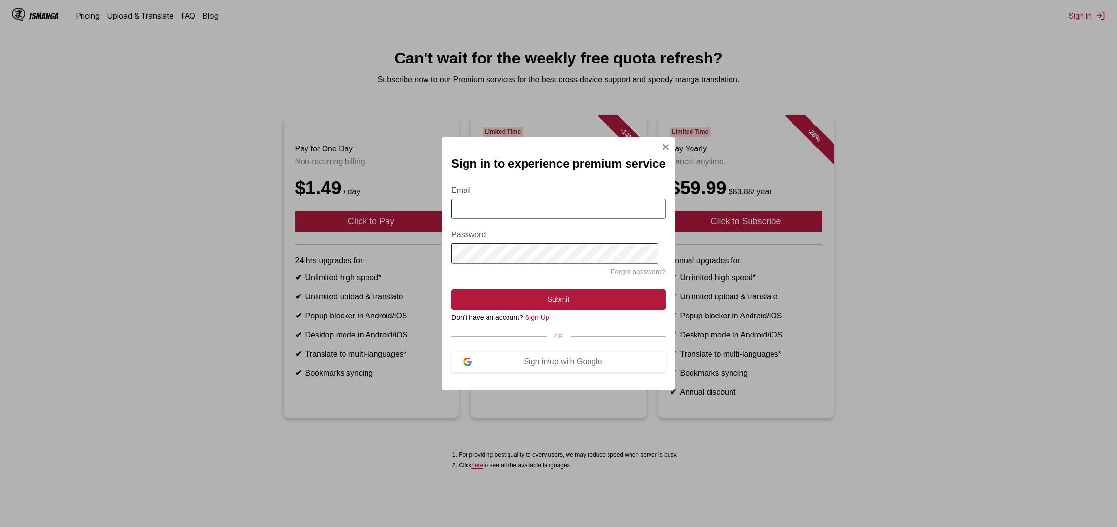
click at [662, 148] on img "Sign In Modal" at bounding box center [666, 147] width 8 height 8
